Goal: Transaction & Acquisition: Purchase product/service

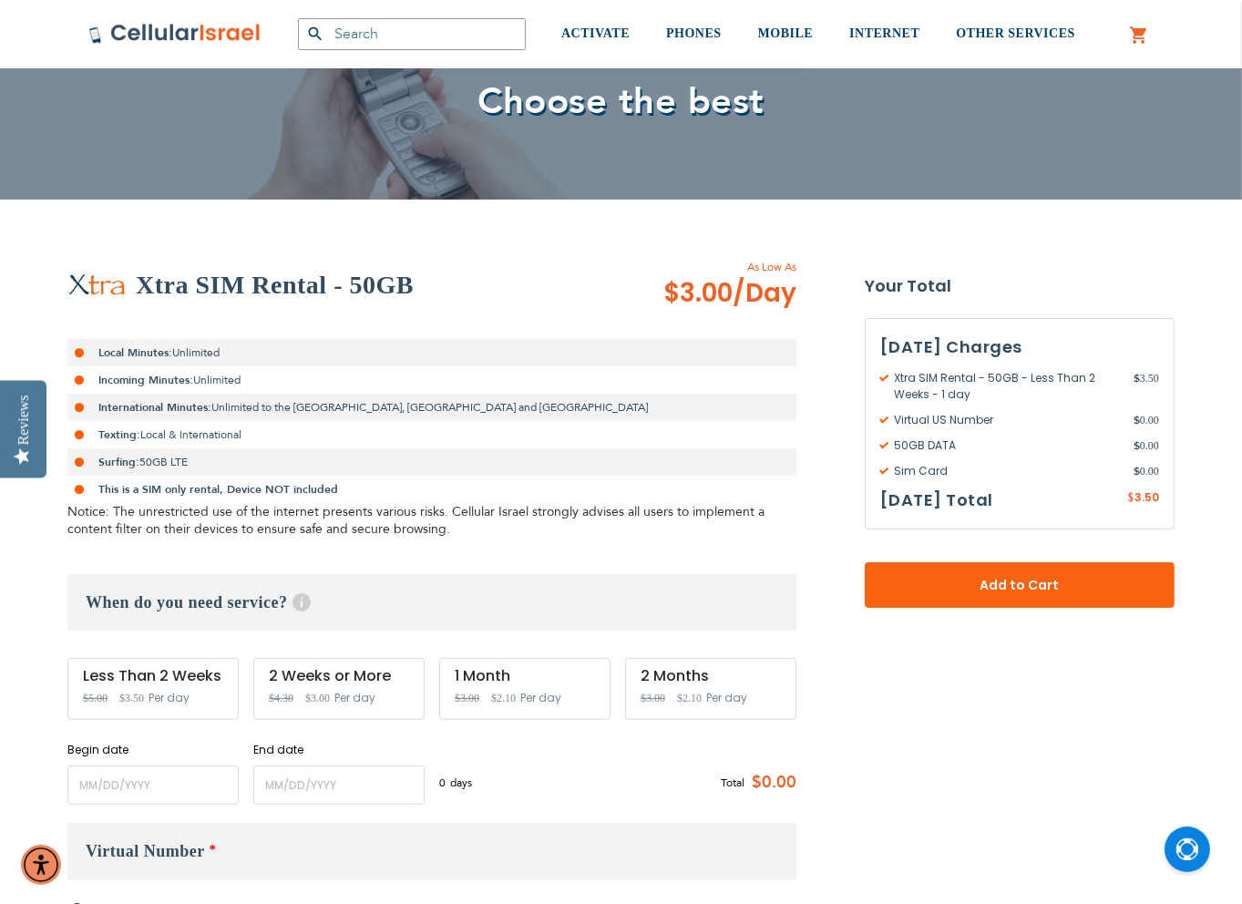
scroll to position [273, 0]
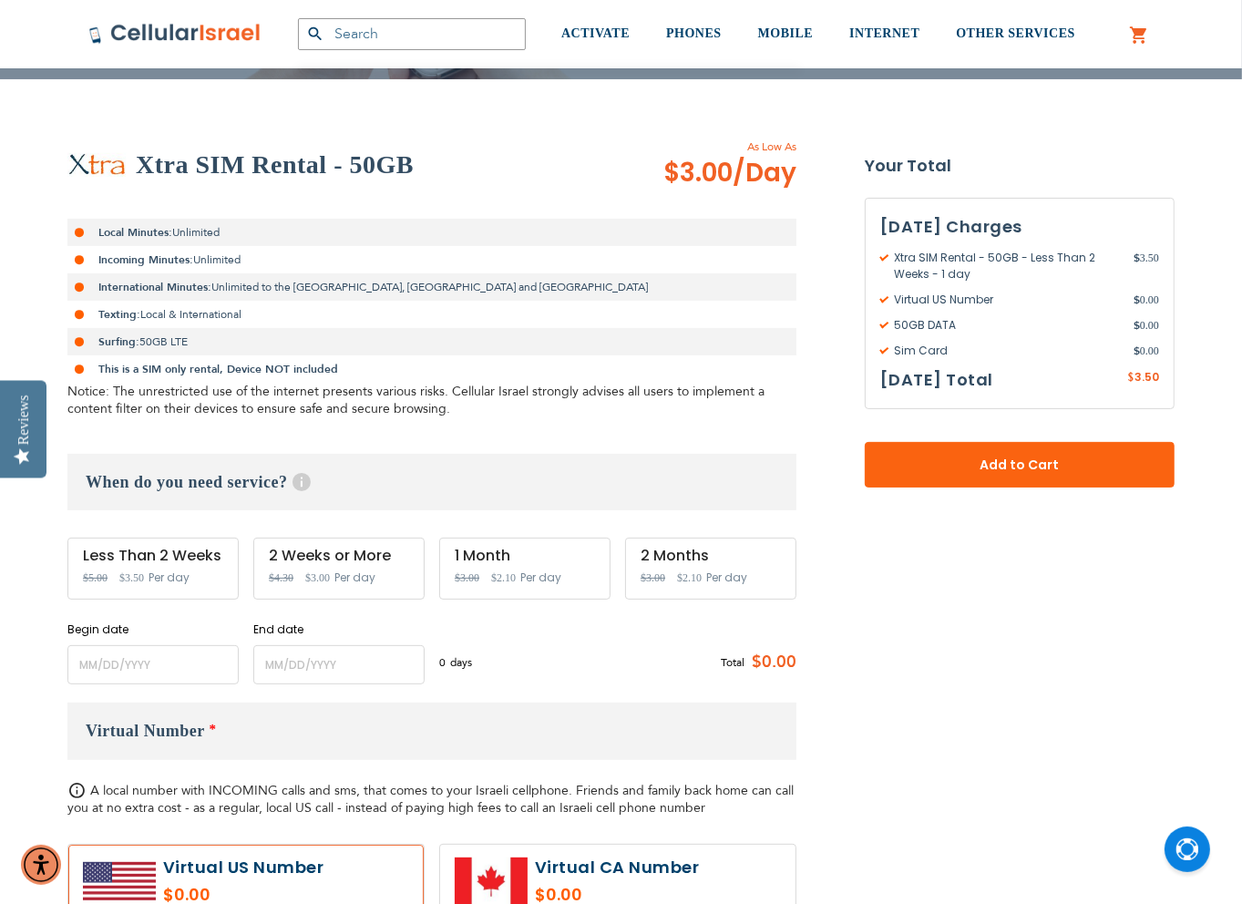
type input "[EMAIL_ADDRESS][DOMAIN_NAME]"
click at [124, 659] on input "name" at bounding box center [152, 664] width 171 height 39
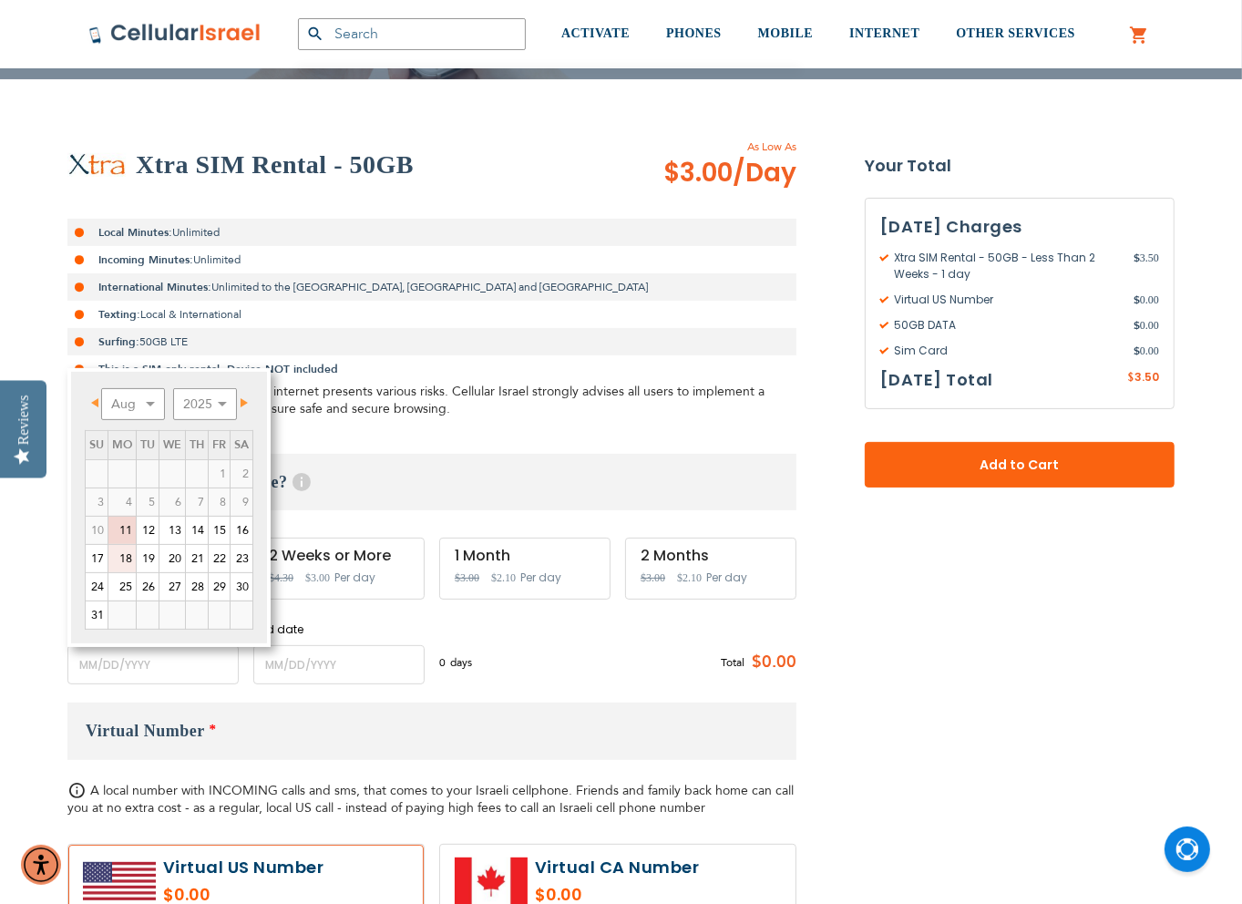
click at [123, 554] on link "18" at bounding box center [121, 558] width 27 height 27
type input "[DATE]"
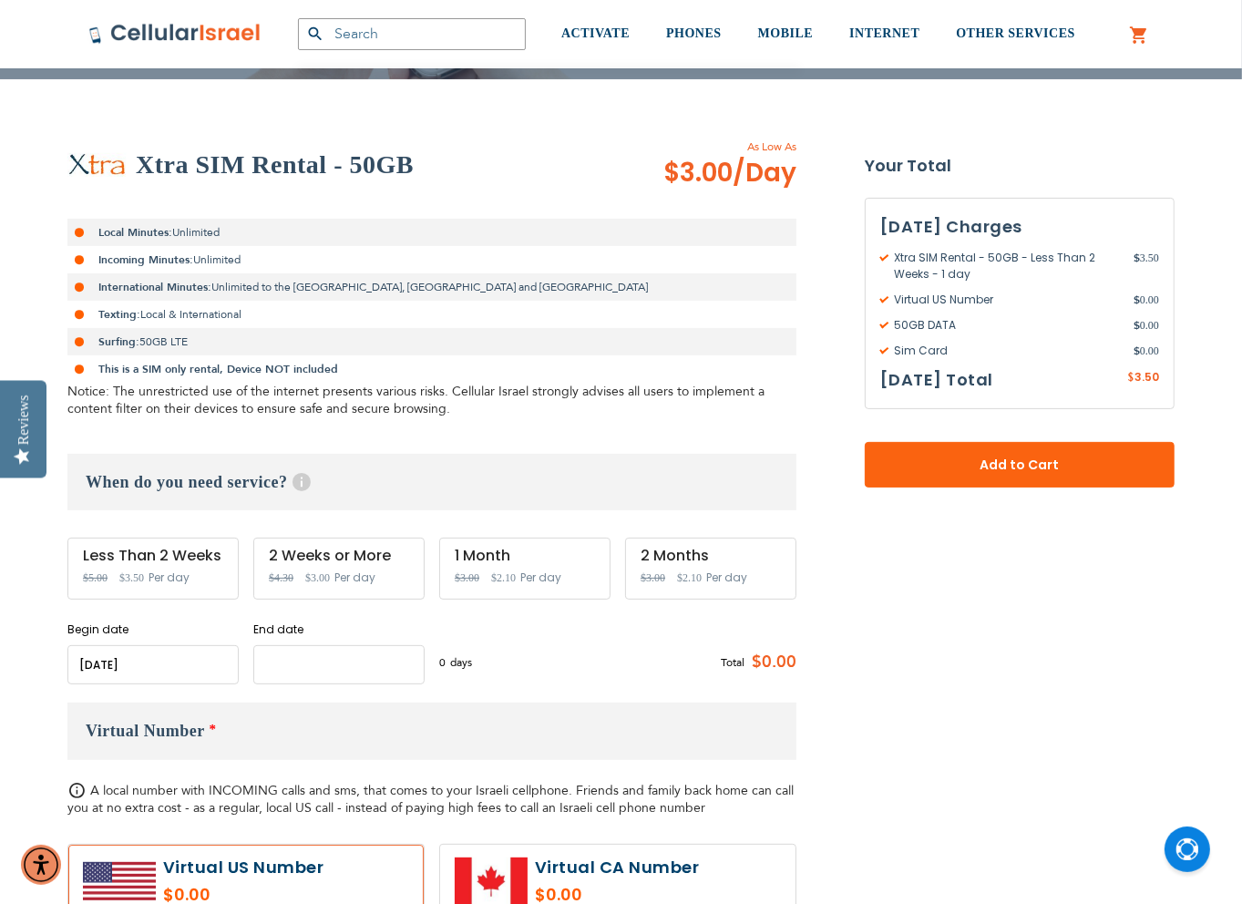
click at [354, 665] on input "name" at bounding box center [338, 664] width 171 height 39
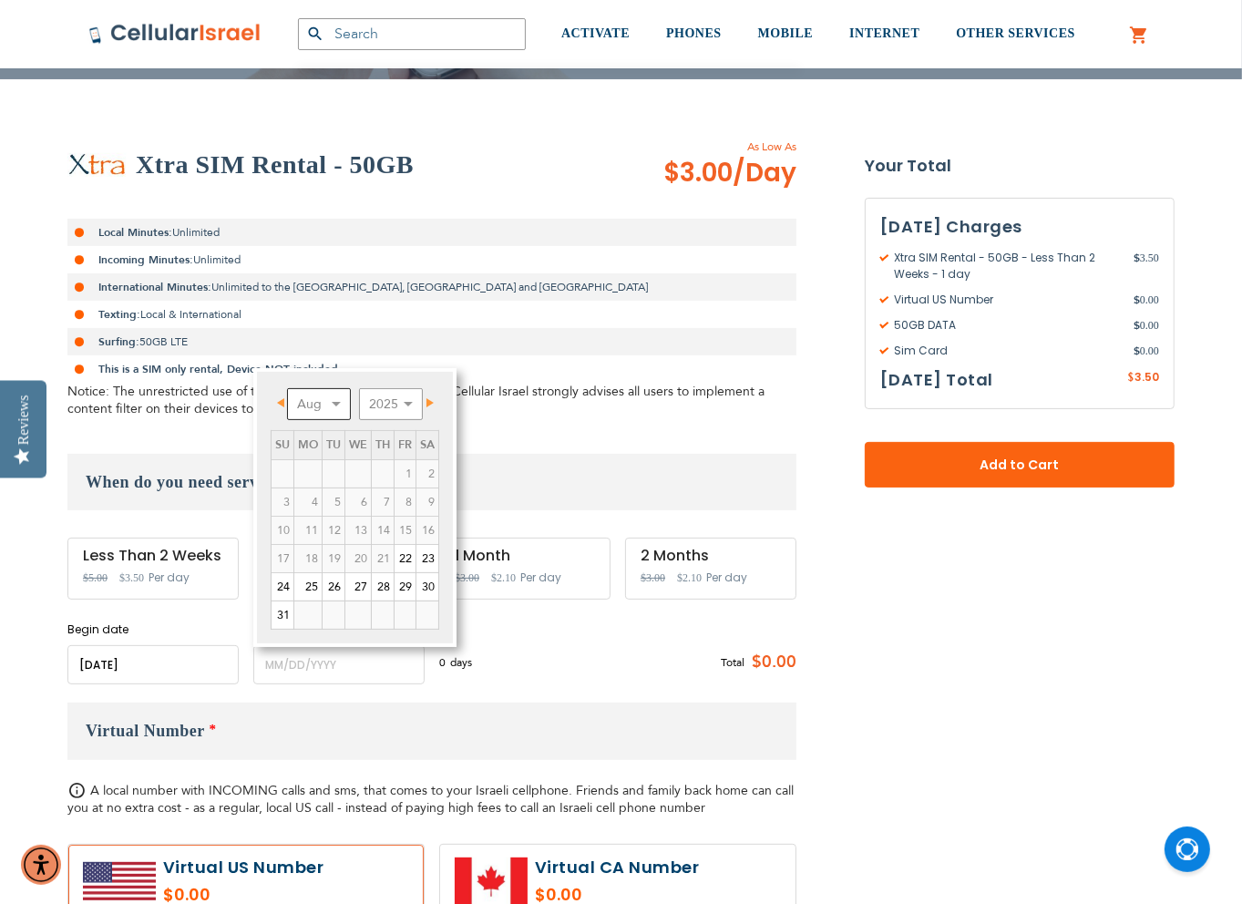
click at [336, 407] on select "Aug Sep Oct Nov Dec" at bounding box center [319, 404] width 64 height 32
click at [334, 579] on link "30" at bounding box center [334, 586] width 22 height 27
type input "[DATE]"
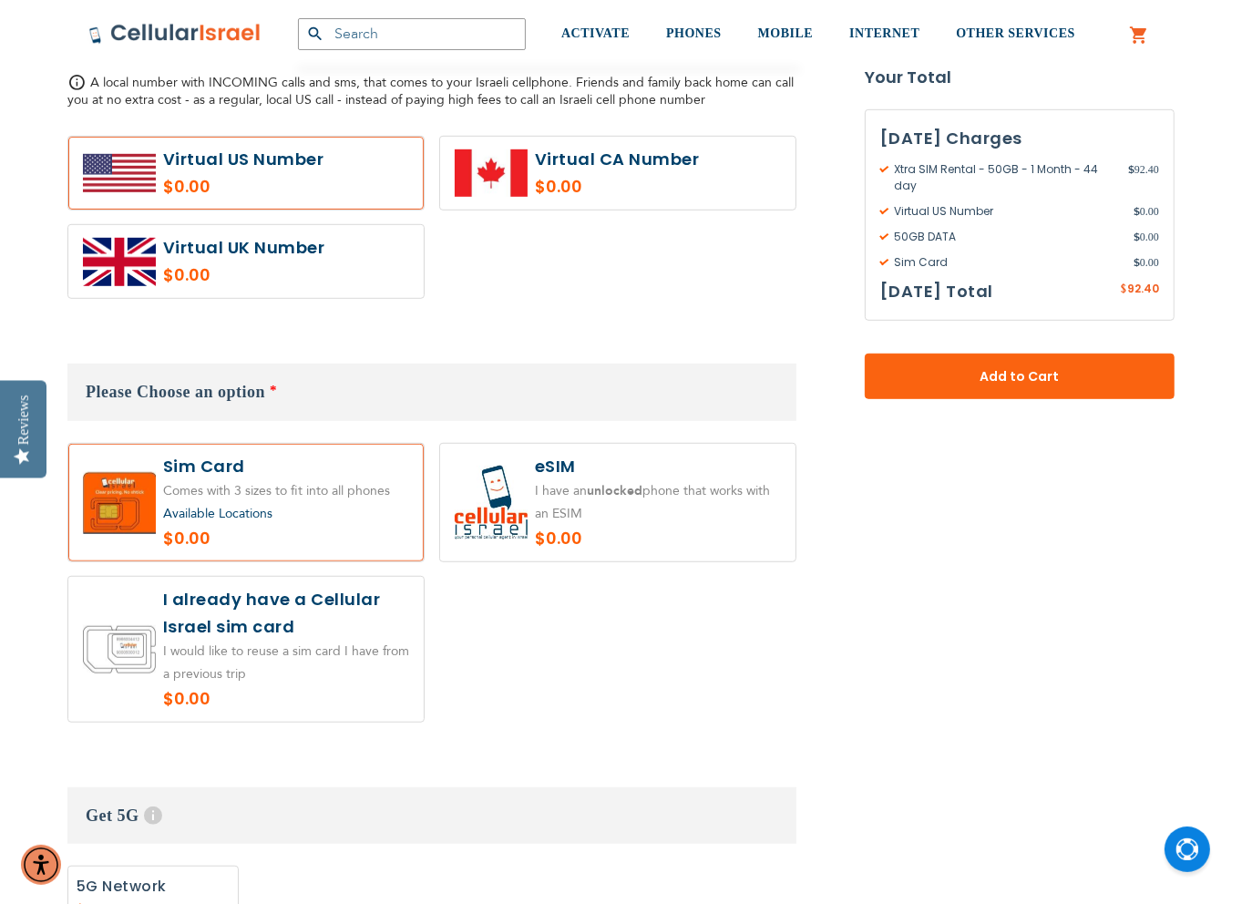
scroll to position [1002, 0]
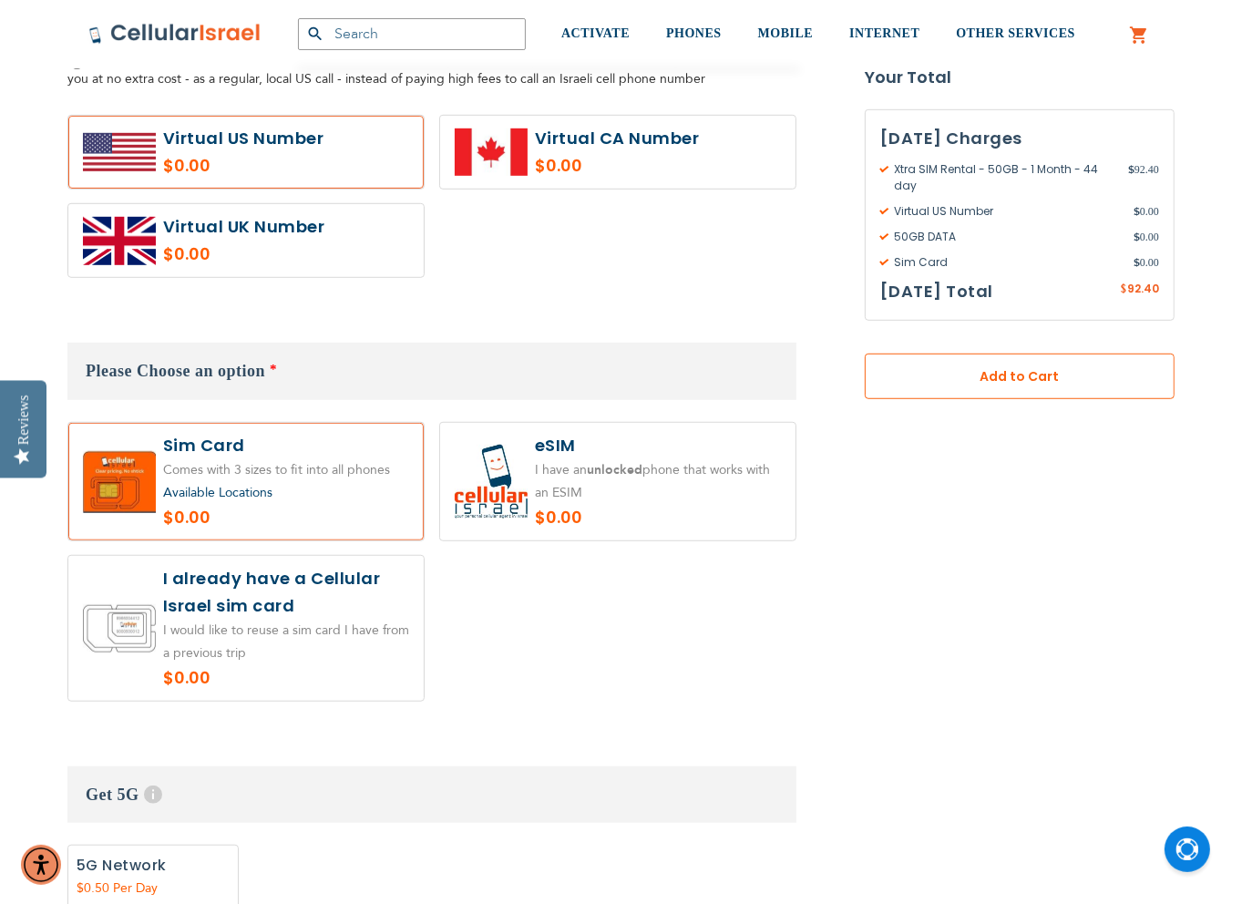
click at [1051, 378] on span "Add to Cart" at bounding box center [1020, 376] width 190 height 19
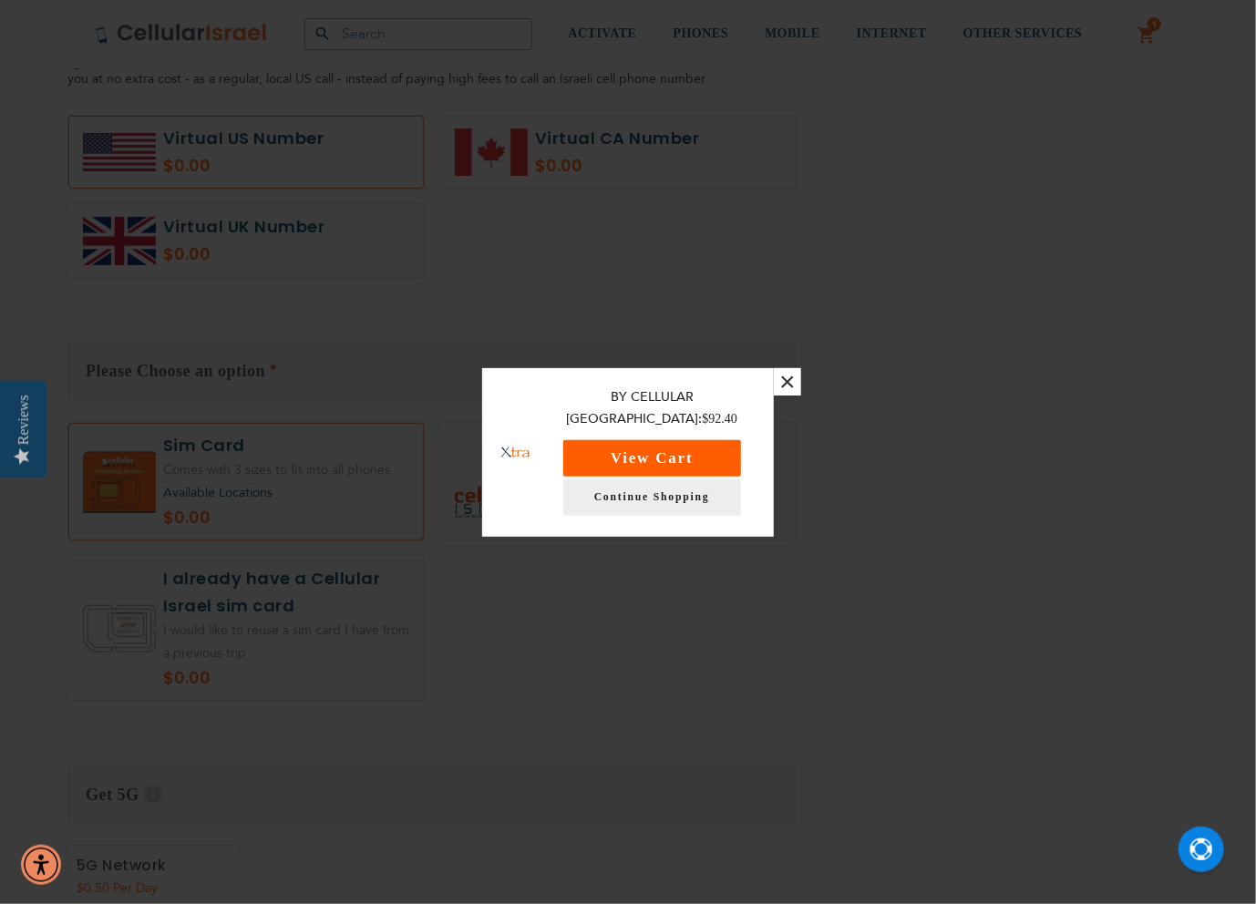
click at [681, 443] on button "View Cart" at bounding box center [652, 458] width 178 height 36
